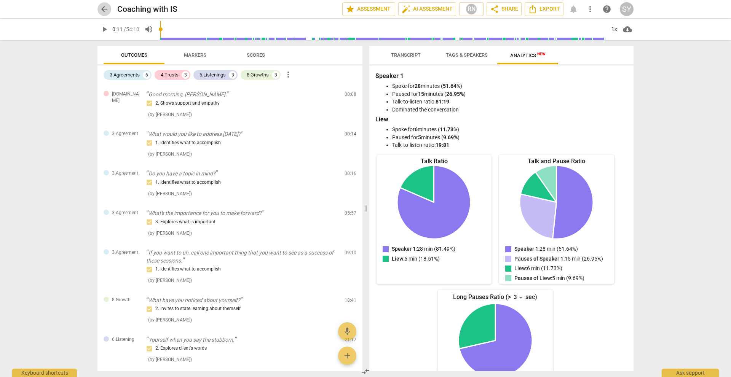
click at [106, 11] on span "arrow_back" at bounding box center [104, 9] width 9 height 9
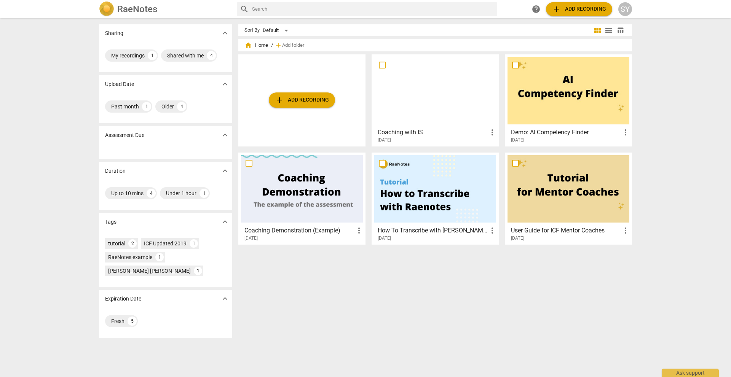
click at [299, 94] on button "add Add recording" at bounding box center [302, 100] width 66 height 15
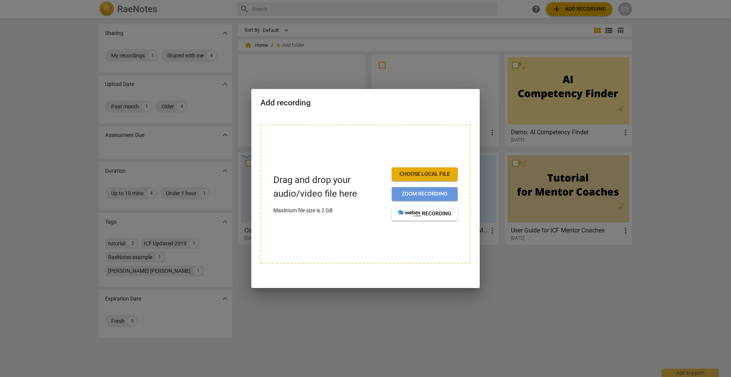
click at [410, 193] on span "Zoom recording" at bounding box center [425, 194] width 54 height 8
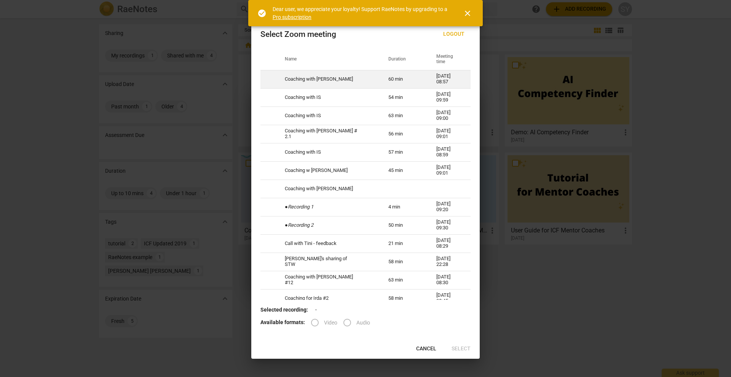
click at [313, 79] on td "Coaching with [PERSON_NAME]" at bounding box center [328, 79] width 104 height 18
radio input "true"
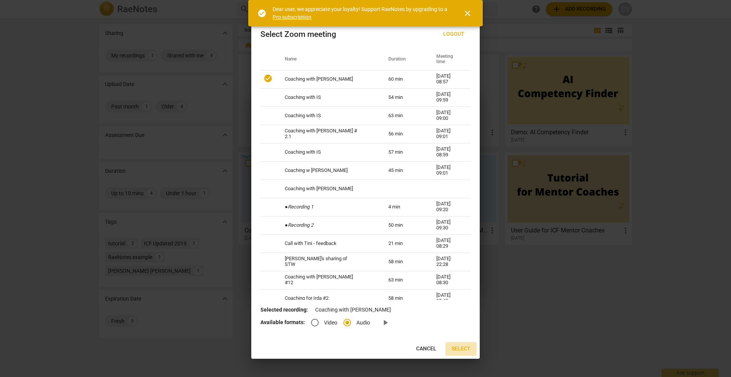
click at [464, 346] on span "Select" at bounding box center [461, 349] width 19 height 8
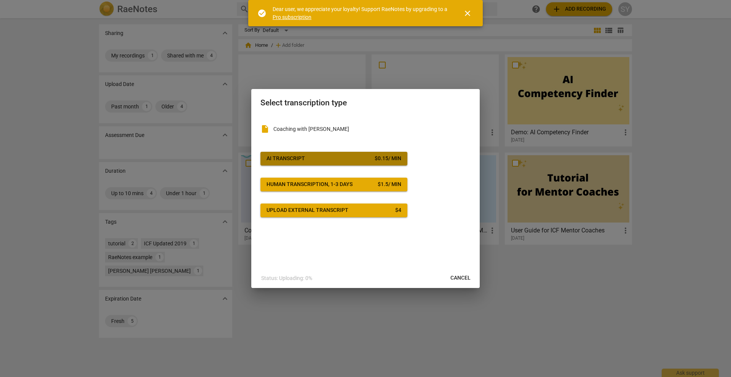
click at [316, 159] on span "AI Transcript $ 0.15 / min" at bounding box center [334, 159] width 135 height 8
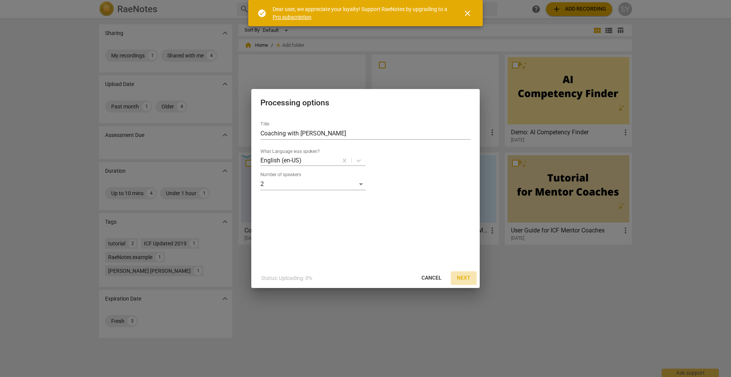
click at [467, 278] on span "Next" at bounding box center [464, 279] width 14 height 8
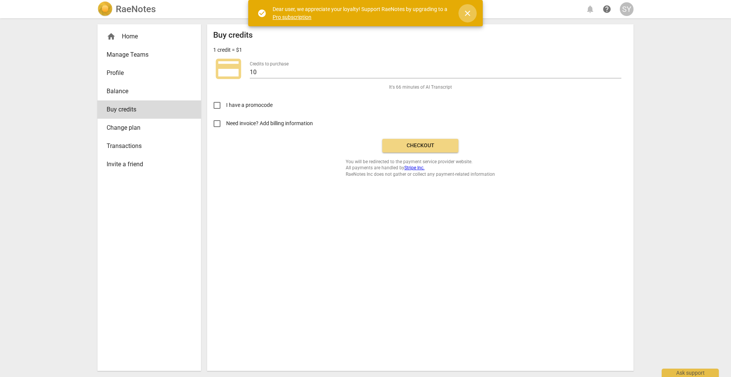
click at [467, 12] on span "close" at bounding box center [467, 13] width 9 height 9
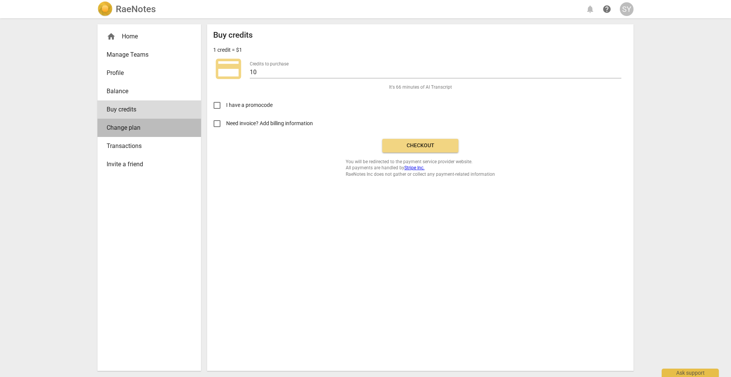
click at [142, 131] on span "Change plan" at bounding box center [146, 127] width 79 height 9
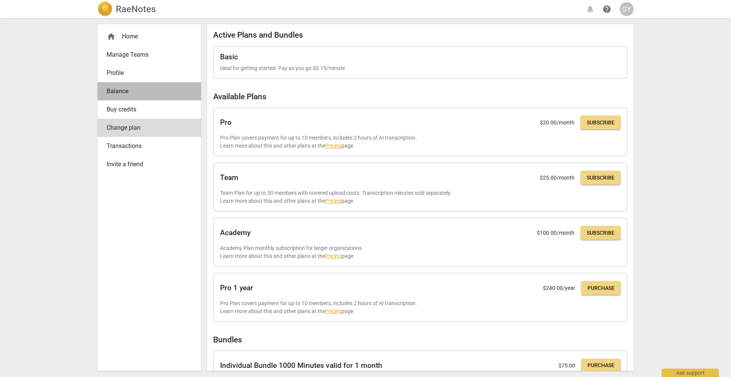
click at [131, 90] on span "Balance" at bounding box center [146, 91] width 79 height 9
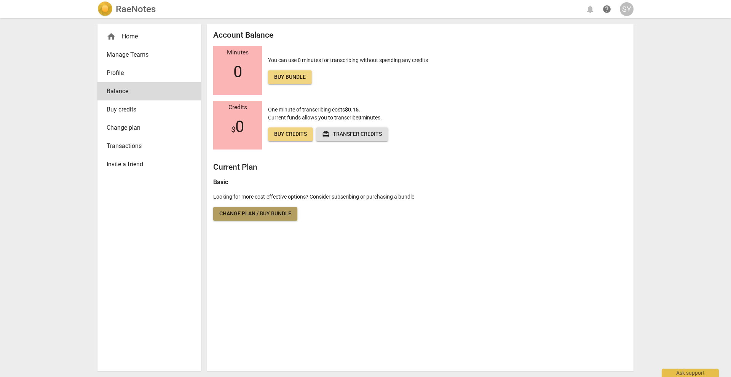
click at [268, 217] on span "Change plan / Buy bundle" at bounding box center [255, 214] width 72 height 8
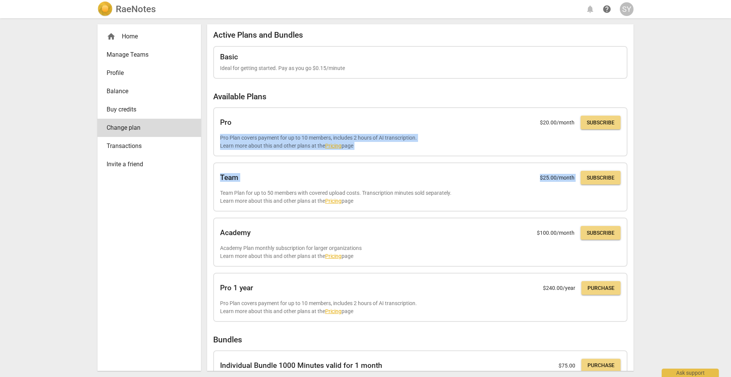
drag, startPoint x: 634, startPoint y: 138, endPoint x: 644, endPoint y: 172, distance: 35.5
click at [644, 172] on div "RaeNotes notifications help SY home Home Manage Teams Profile Balance Buy credi…" at bounding box center [365, 188] width 731 height 377
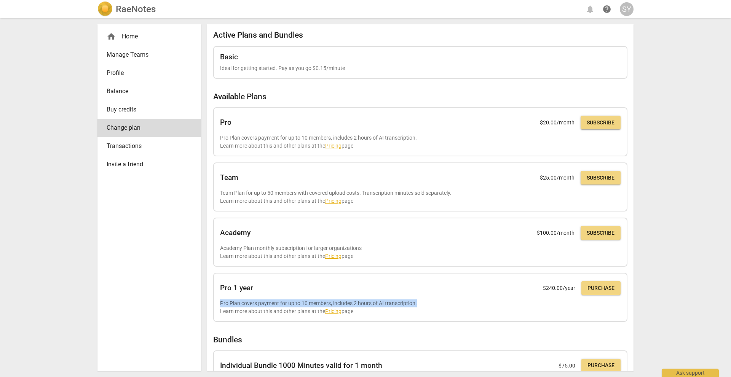
drag, startPoint x: 631, startPoint y: 280, endPoint x: 633, endPoint y: 306, distance: 26.0
click at [633, 306] on div "Active Plans and Bundles Basic Ideal for getting started. Pay as you go $0.15/m…" at bounding box center [420, 197] width 426 height 347
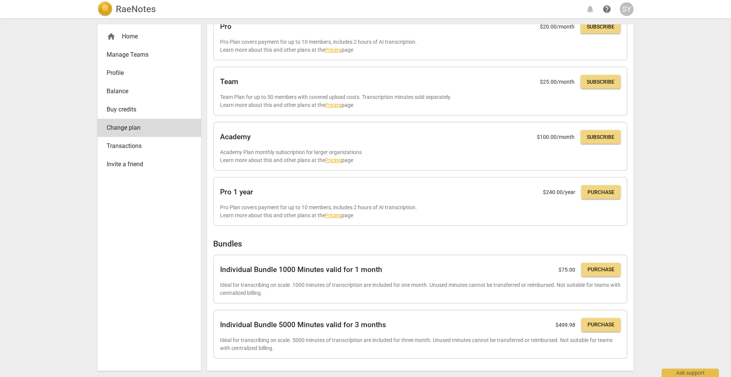
click at [631, 308] on div "Active Plans and Bundles Basic Ideal for getting started. Pay as you go $0.15/m…" at bounding box center [420, 197] width 426 height 347
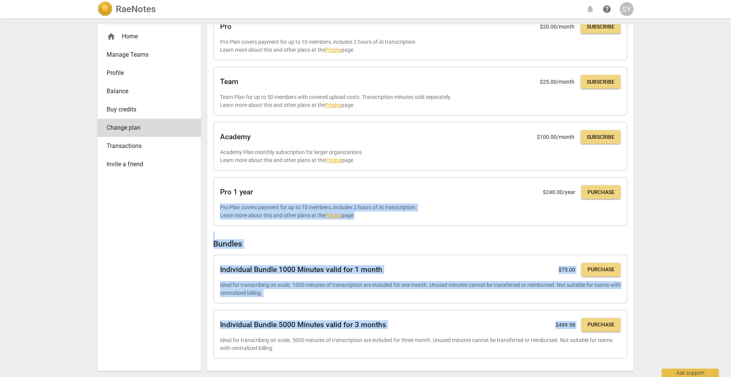
drag, startPoint x: 634, startPoint y: 309, endPoint x: 637, endPoint y: 210, distance: 99.1
click at [637, 210] on div "home Home Manage Teams Profile Balance Buy credits Change plan Transactions Inv…" at bounding box center [365, 197] width 548 height 359
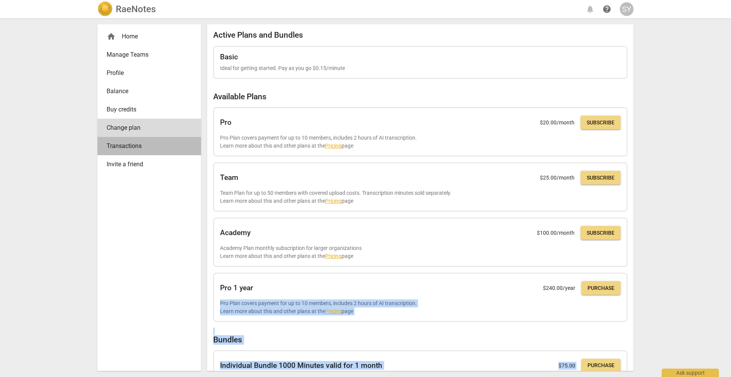
click at [141, 149] on span "Transactions" at bounding box center [146, 146] width 79 height 9
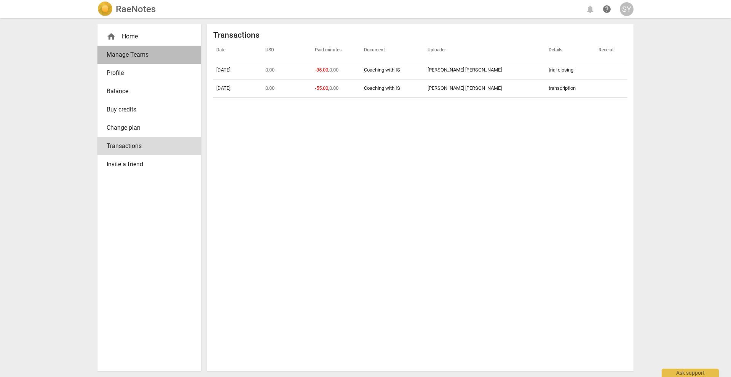
click at [154, 53] on span "Manage Teams" at bounding box center [146, 54] width 79 height 9
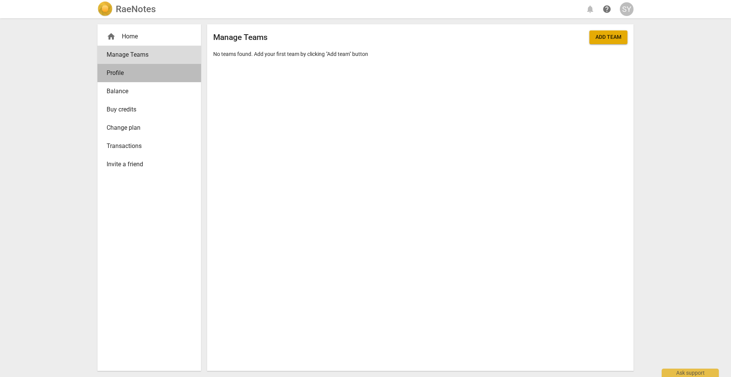
click at [144, 70] on span "Profile" at bounding box center [146, 73] width 79 height 9
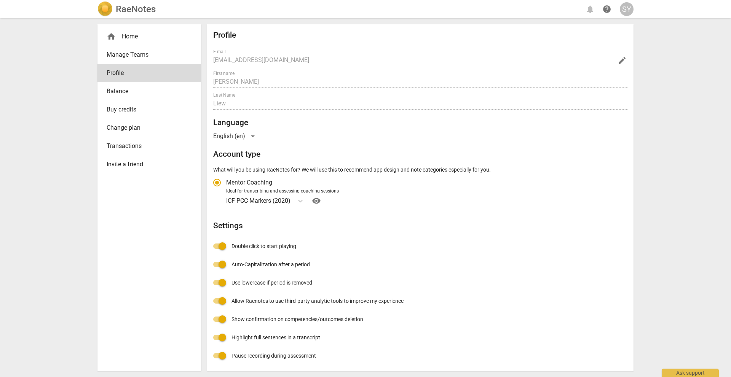
radio input "false"
click at [156, 37] on div "home Home" at bounding box center [146, 36] width 79 height 9
